Goal: Transaction & Acquisition: Download file/media

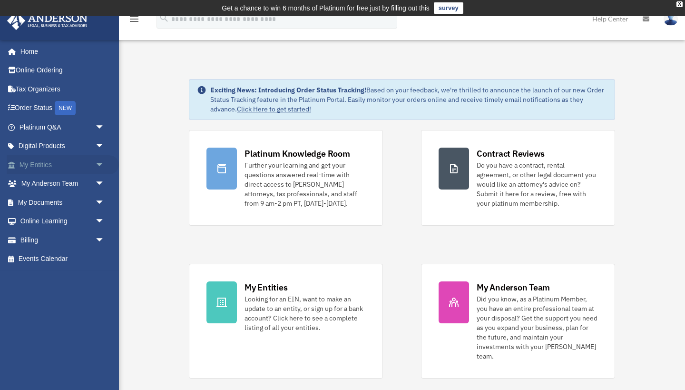
click at [87, 162] on link "My Entities arrow_drop_down" at bounding box center [63, 164] width 112 height 19
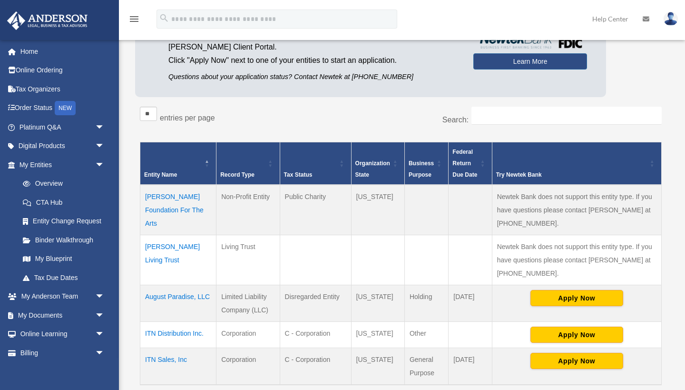
scroll to position [112, 0]
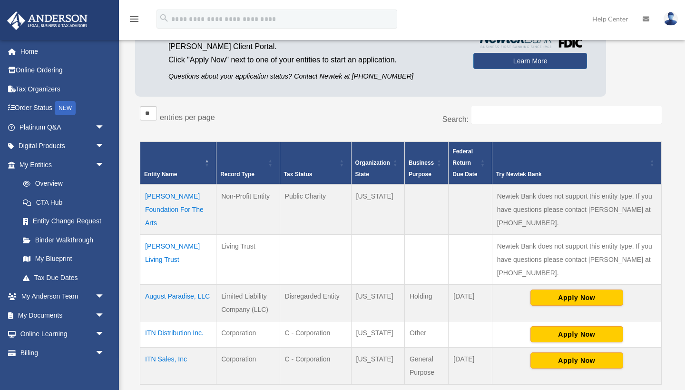
click at [172, 210] on td "Alson Holland Foundation For The Arts" at bounding box center [178, 209] width 76 height 50
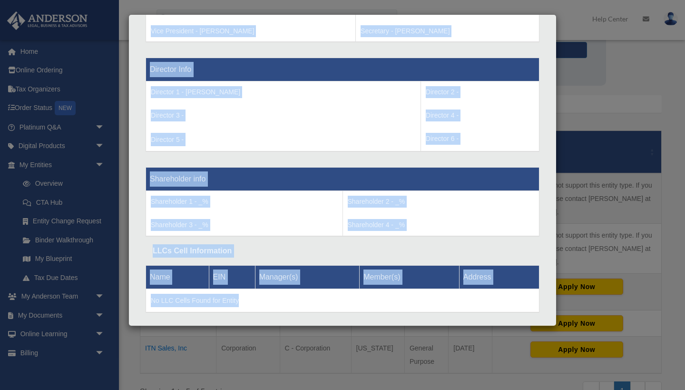
scroll to position [676, 0]
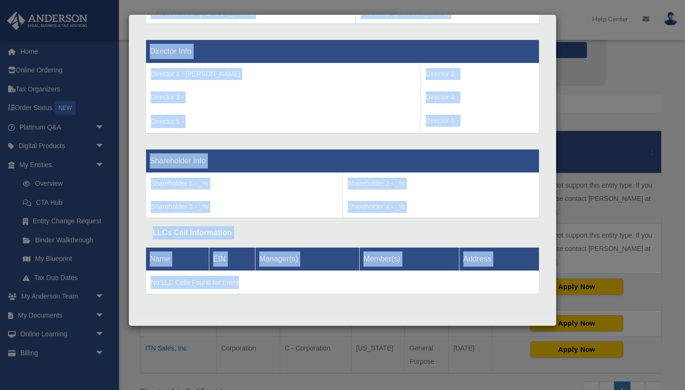
drag, startPoint x: 153, startPoint y: 74, endPoint x: 241, endPoint y: 336, distance: 276.2
copy div "Entity Name - Alson Holland Foundation For The Arts Organization State - Nevada…"
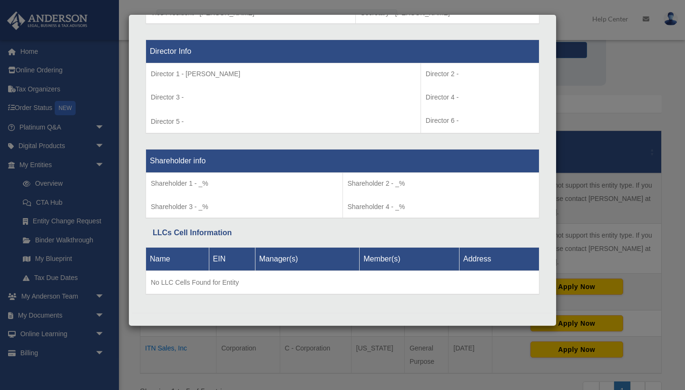
click at [588, 91] on div "Details × Articles Sent Organizational Date" at bounding box center [342, 195] width 685 height 390
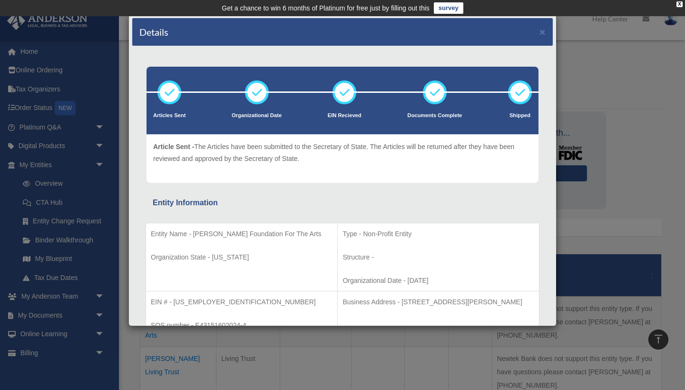
scroll to position [0, 0]
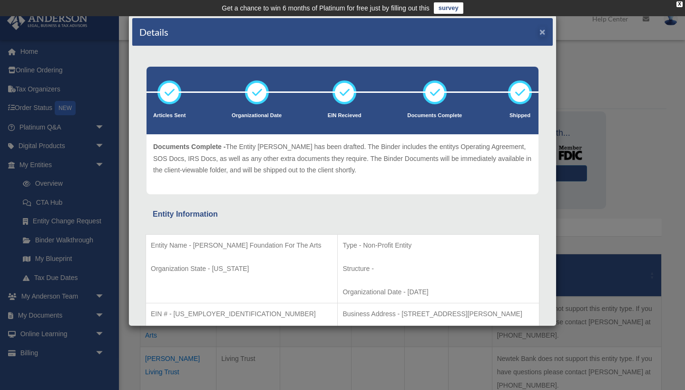
click at [542, 32] on button "×" at bounding box center [543, 32] width 6 height 10
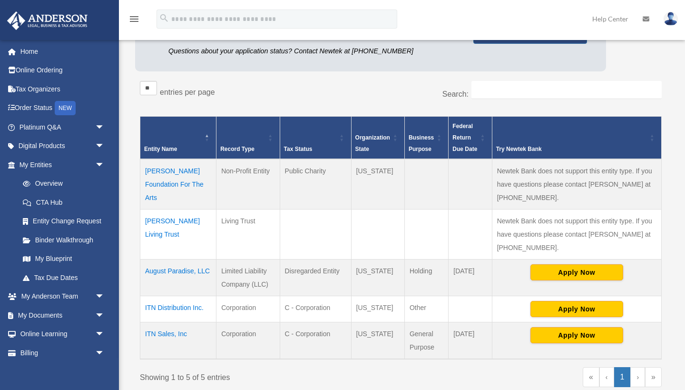
scroll to position [139, 0]
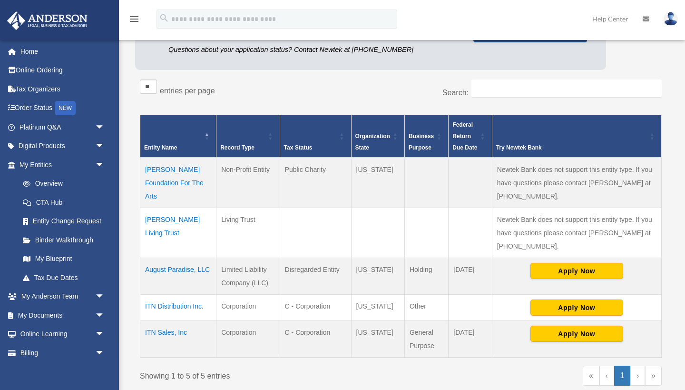
click at [171, 183] on td "[PERSON_NAME] Foundation For The Arts" at bounding box center [178, 183] width 76 height 50
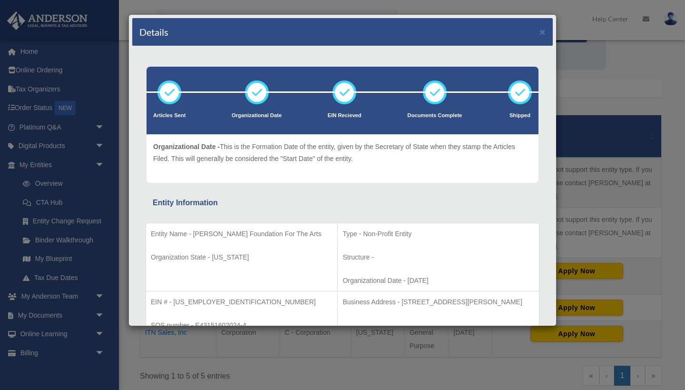
scroll to position [0, 0]
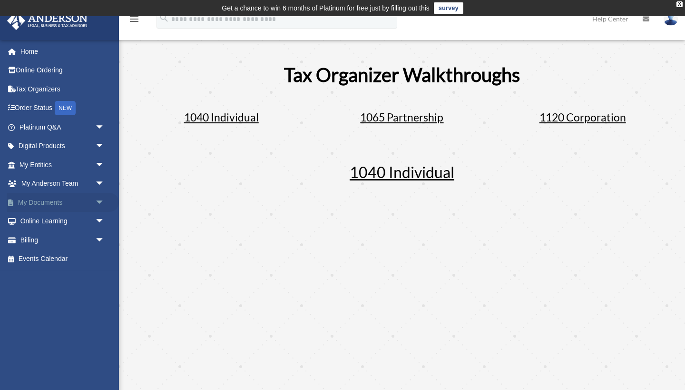
click at [95, 198] on span "arrow_drop_down" at bounding box center [104, 203] width 19 height 20
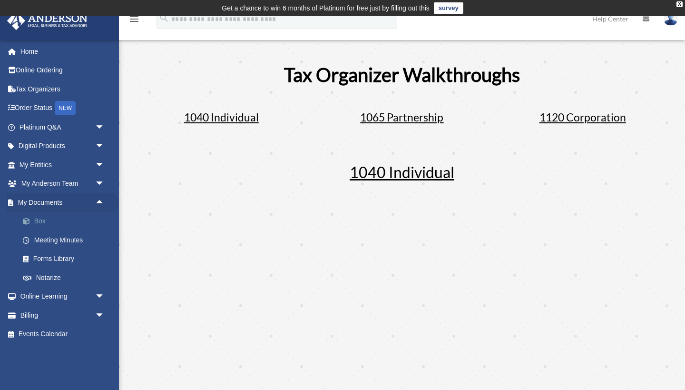
click at [43, 220] on link "Box" at bounding box center [66, 221] width 106 height 19
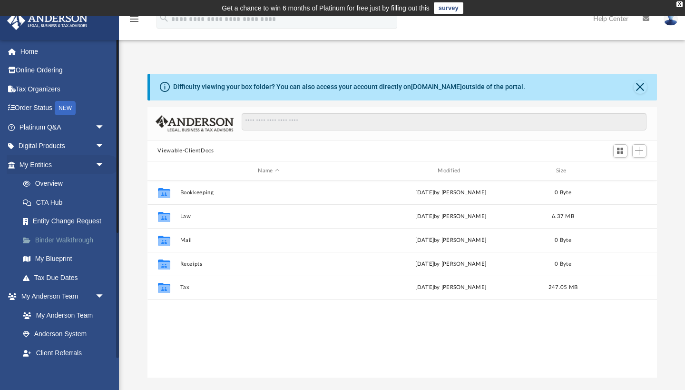
scroll to position [217, 510]
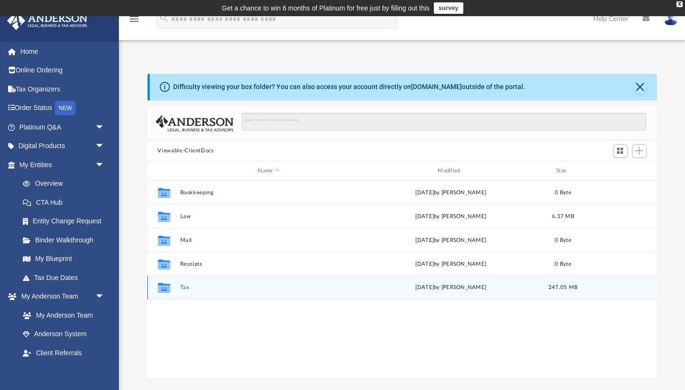
click at [166, 288] on icon "grid" at bounding box center [164, 288] width 12 height 10
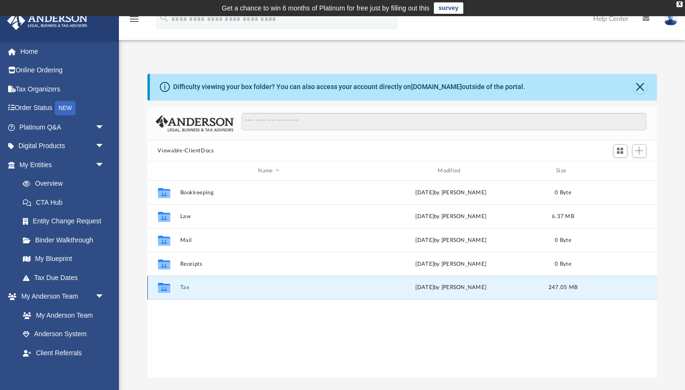
click at [182, 286] on button "Tax" at bounding box center [269, 288] width 178 height 6
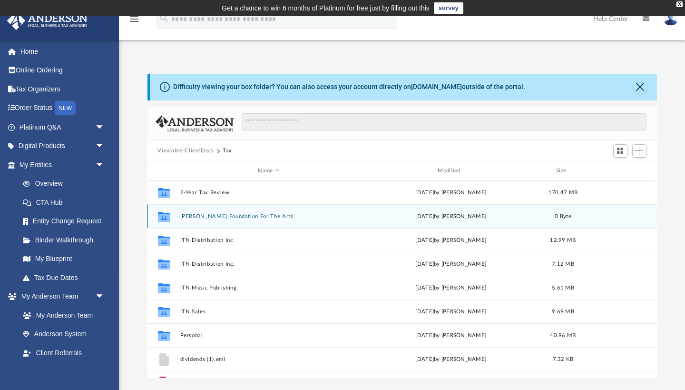
click at [236, 218] on button "Alson Holland Foundation For The Arts" at bounding box center [269, 216] width 178 height 6
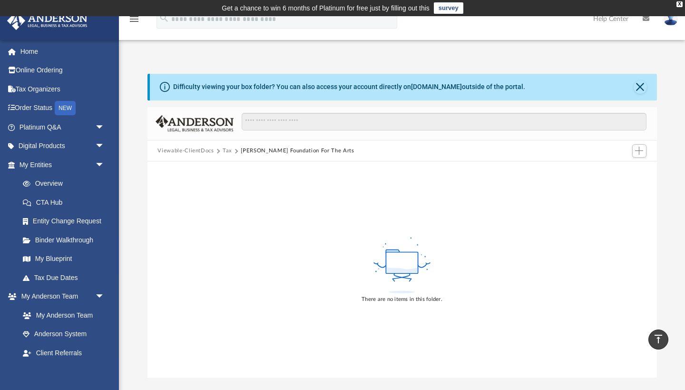
scroll to position [0, 0]
click at [638, 88] on button "Close" at bounding box center [640, 86] width 13 height 13
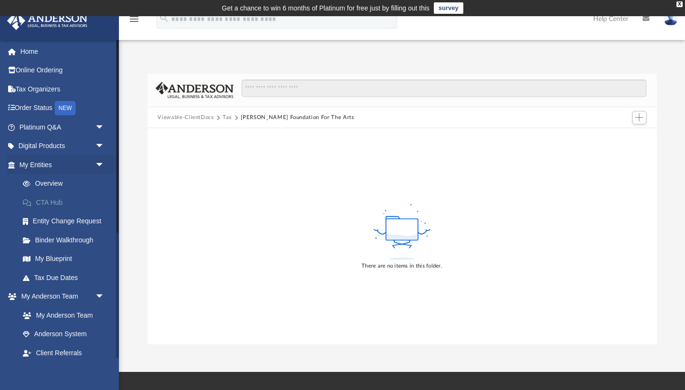
click at [59, 197] on link "CTA Hub" at bounding box center [66, 202] width 106 height 19
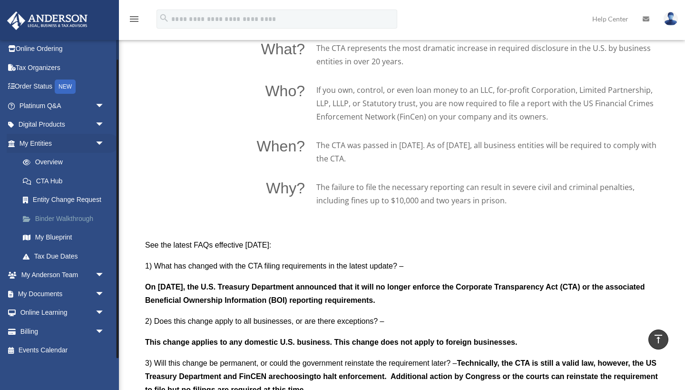
scroll to position [21, 0]
click at [99, 289] on span "arrow_drop_down" at bounding box center [104, 295] width 19 height 20
click at [39, 304] on link "Box" at bounding box center [66, 313] width 106 height 19
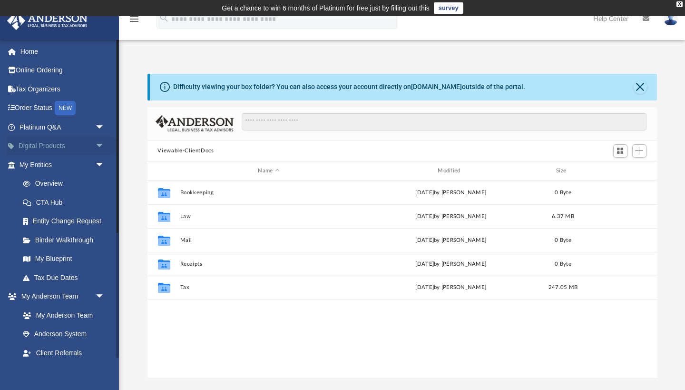
click at [48, 144] on link "Digital Products arrow_drop_down" at bounding box center [63, 146] width 112 height 19
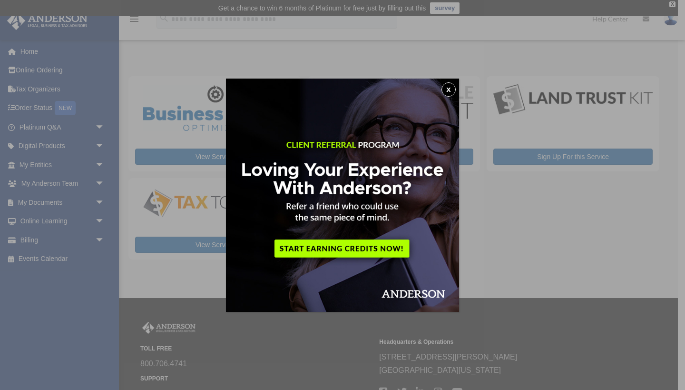
click at [447, 86] on button "x" at bounding box center [449, 89] width 14 height 14
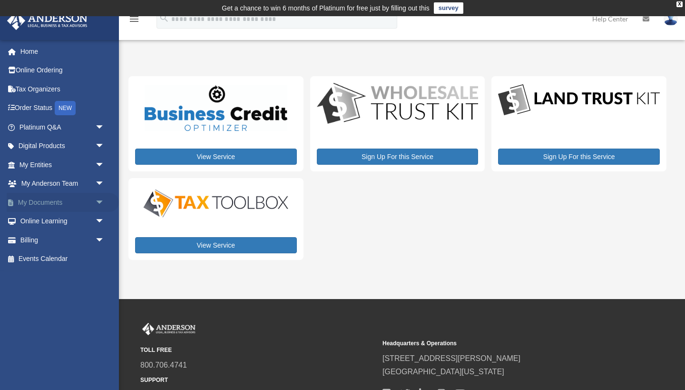
click at [40, 202] on link "My Documents arrow_drop_down" at bounding box center [63, 202] width 112 height 19
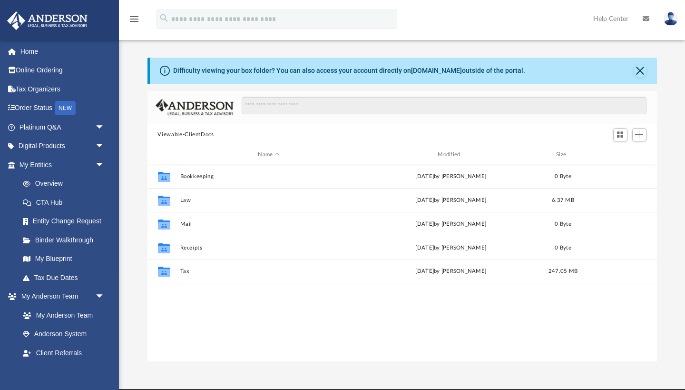
scroll to position [217, 510]
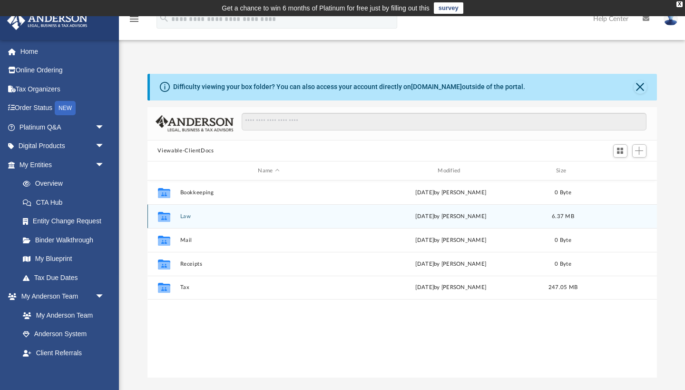
click at [181, 216] on button "Law" at bounding box center [269, 216] width 178 height 6
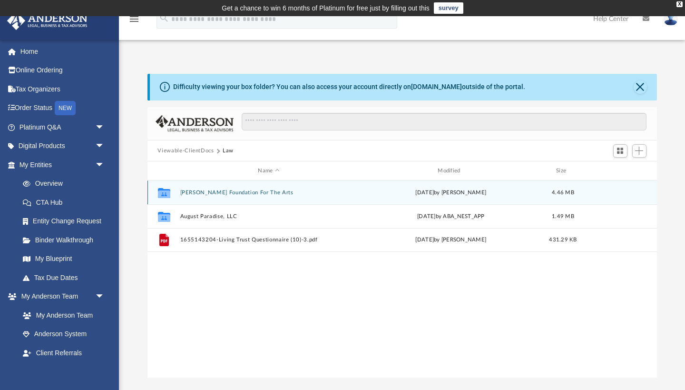
click at [209, 195] on button "[PERSON_NAME] Foundation For The Arts" at bounding box center [269, 192] width 178 height 6
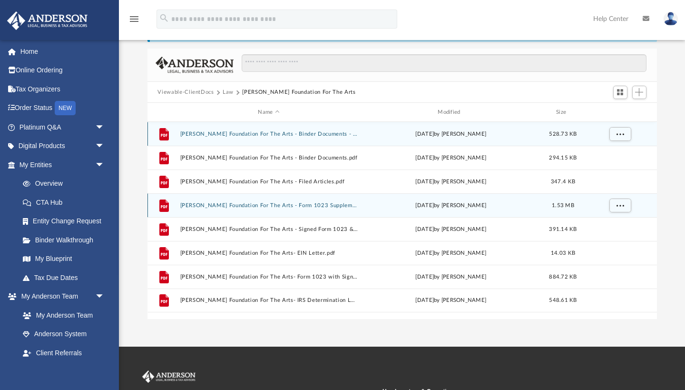
scroll to position [60, 0]
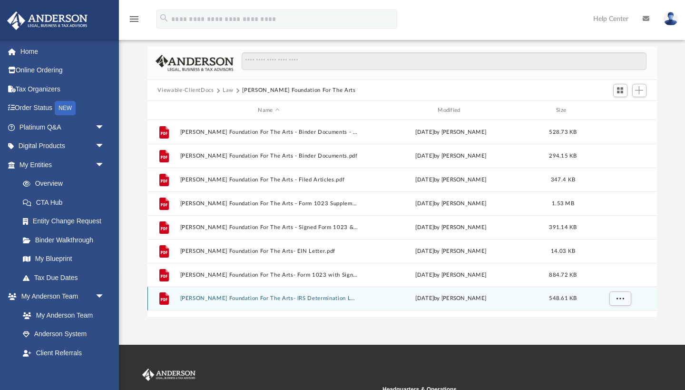
click at [258, 300] on button "[PERSON_NAME] Foundation For The Arts- IRS Determination Letter.pdf" at bounding box center [269, 299] width 178 height 6
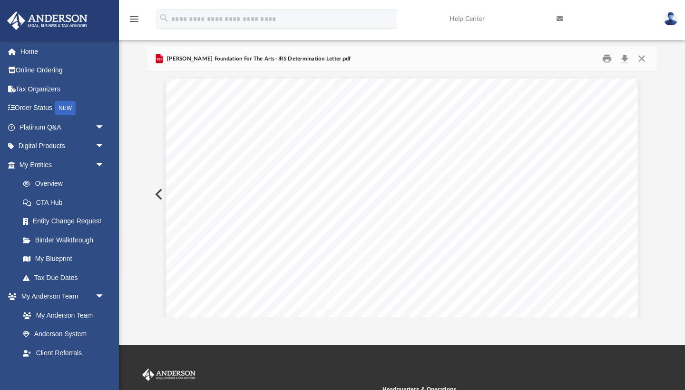
scroll to position [0, 0]
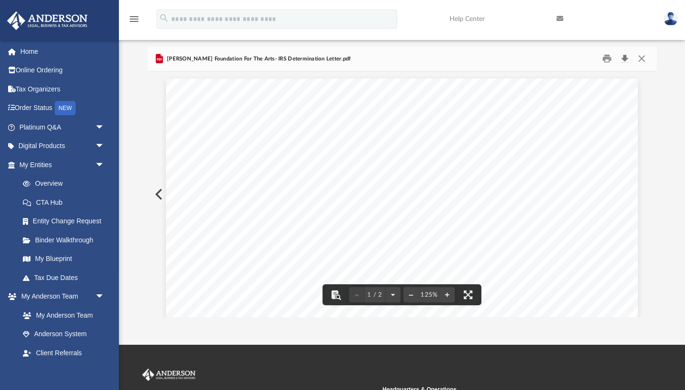
click at [625, 58] on button "Download" at bounding box center [625, 58] width 17 height 15
click at [642, 57] on button "Close" at bounding box center [642, 58] width 17 height 15
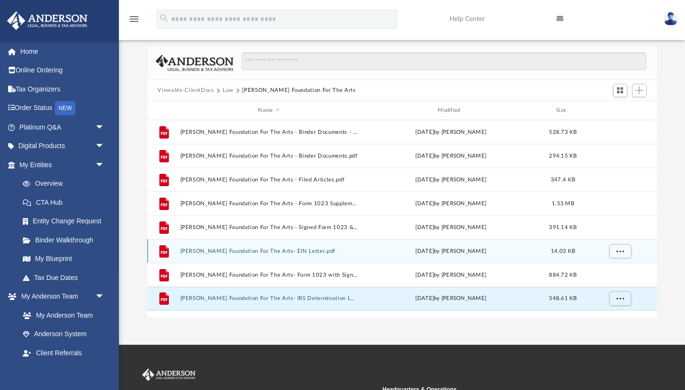
click at [279, 255] on div "File [PERSON_NAME] Foundation For The Arts- EIN Letter.pdf [DATE] by [PERSON_NA…" at bounding box center [403, 251] width 510 height 24
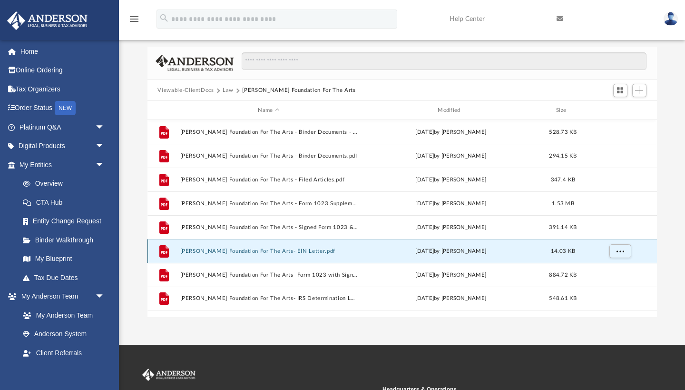
click at [280, 253] on button "[PERSON_NAME] Foundation For The Arts- EIN Letter.pdf" at bounding box center [269, 251] width 178 height 6
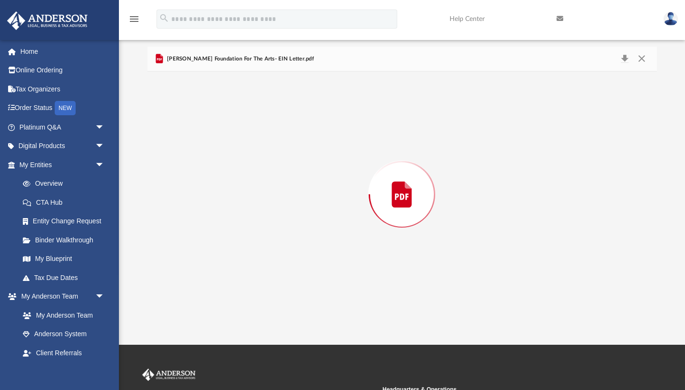
click at [280, 253] on div "Preview" at bounding box center [403, 194] width 510 height 246
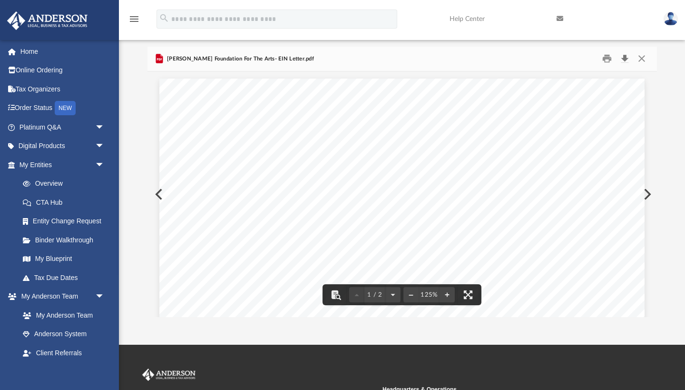
click at [625, 55] on button "Download" at bounding box center [625, 58] width 17 height 15
